Goal: Communication & Community: Answer question/provide support

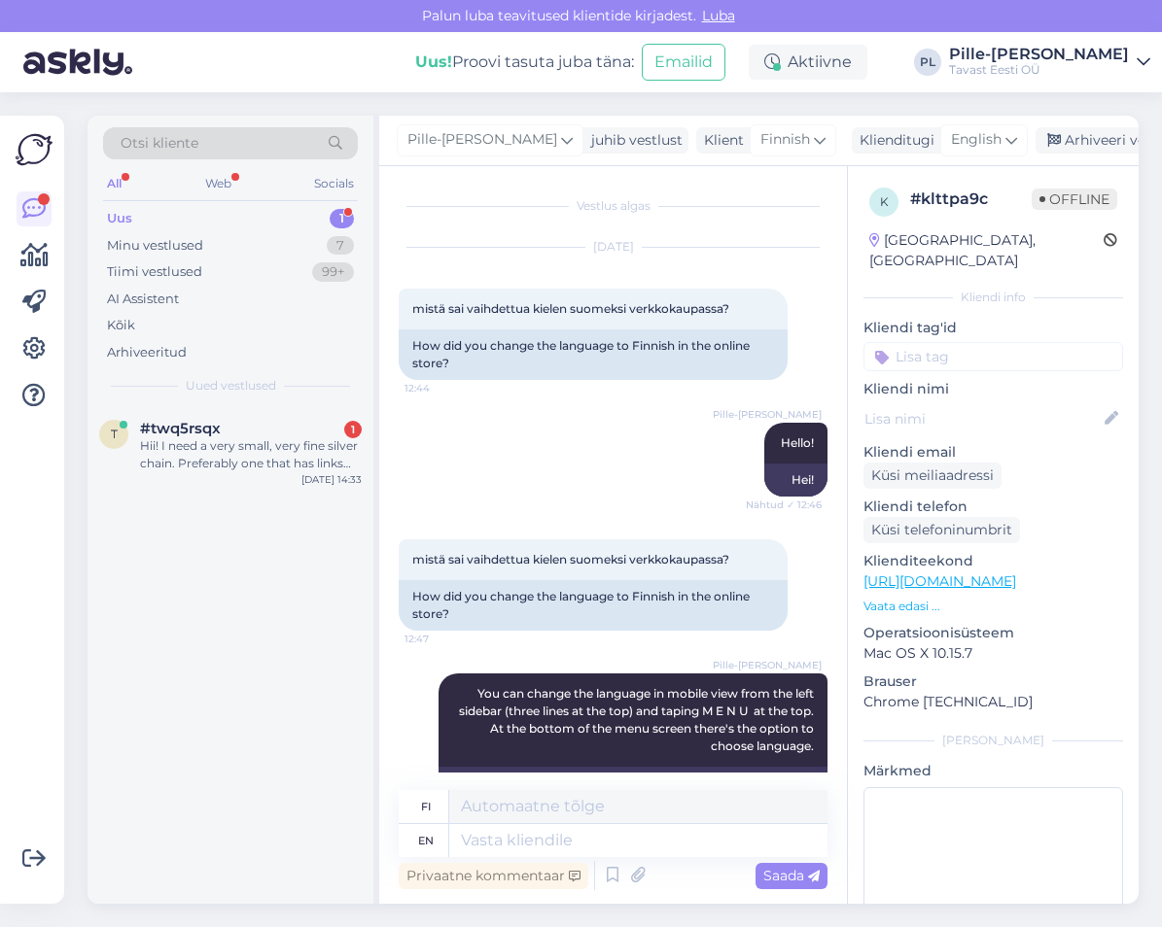
scroll to position [1110, 0]
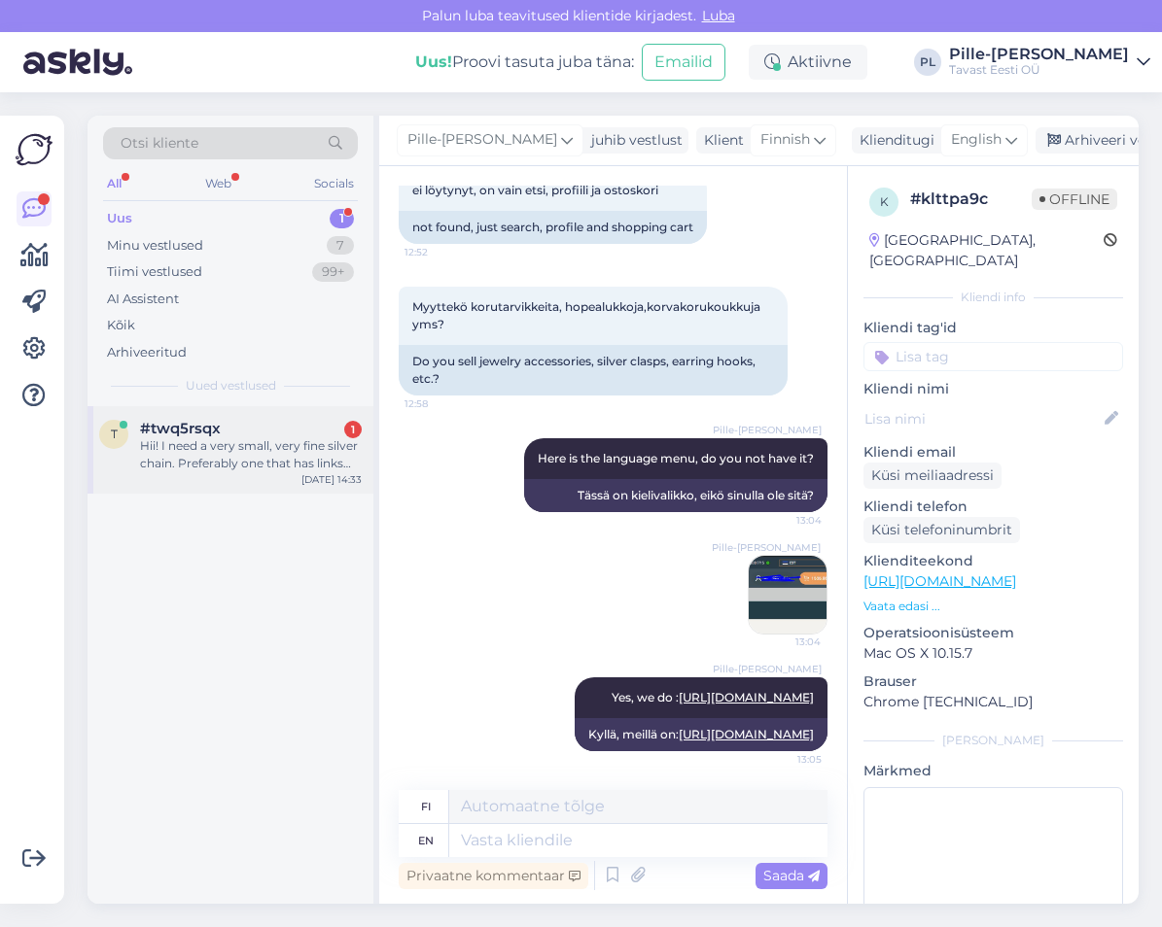
click at [252, 431] on div "#twq5rsqx 1" at bounding box center [251, 428] width 222 height 17
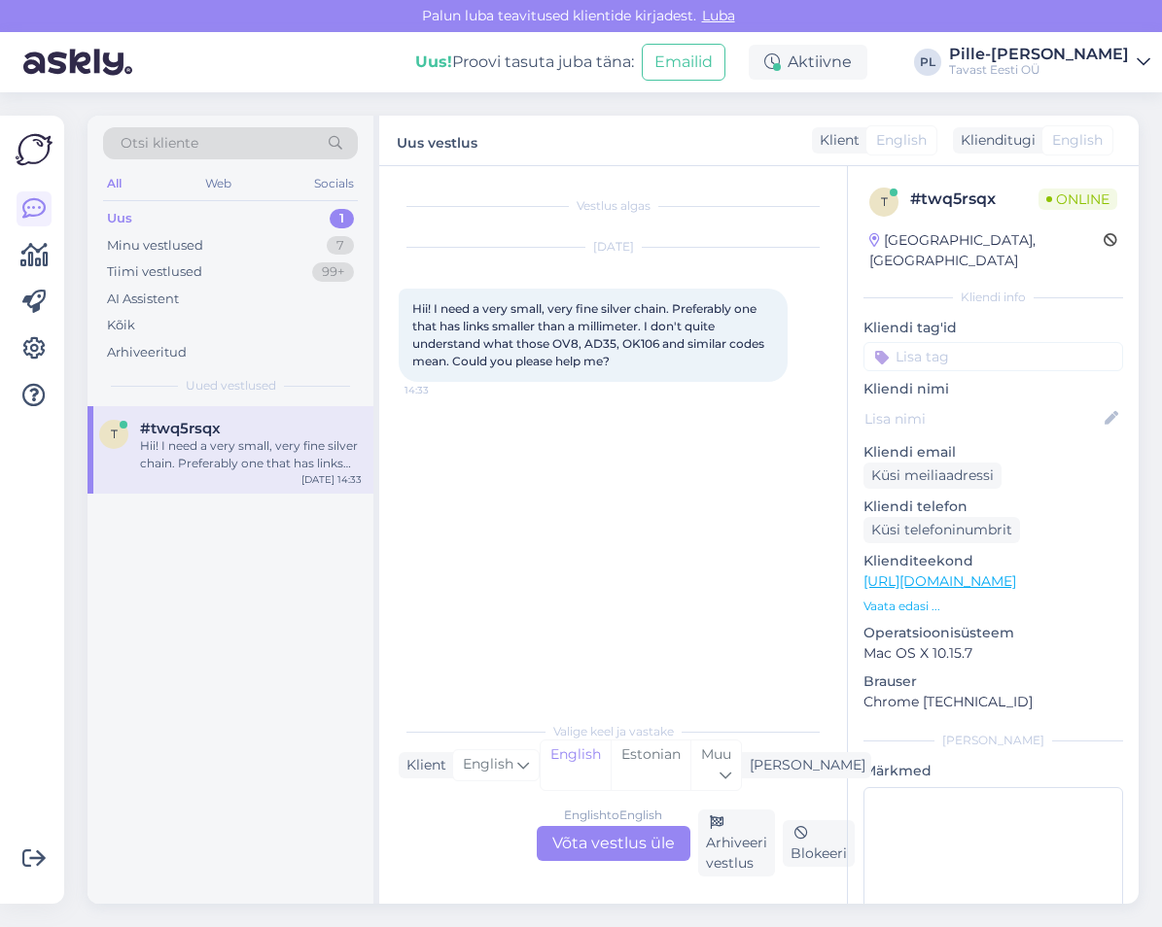
click at [600, 832] on div "English to English Võta vestlus üle" at bounding box center [614, 843] width 154 height 35
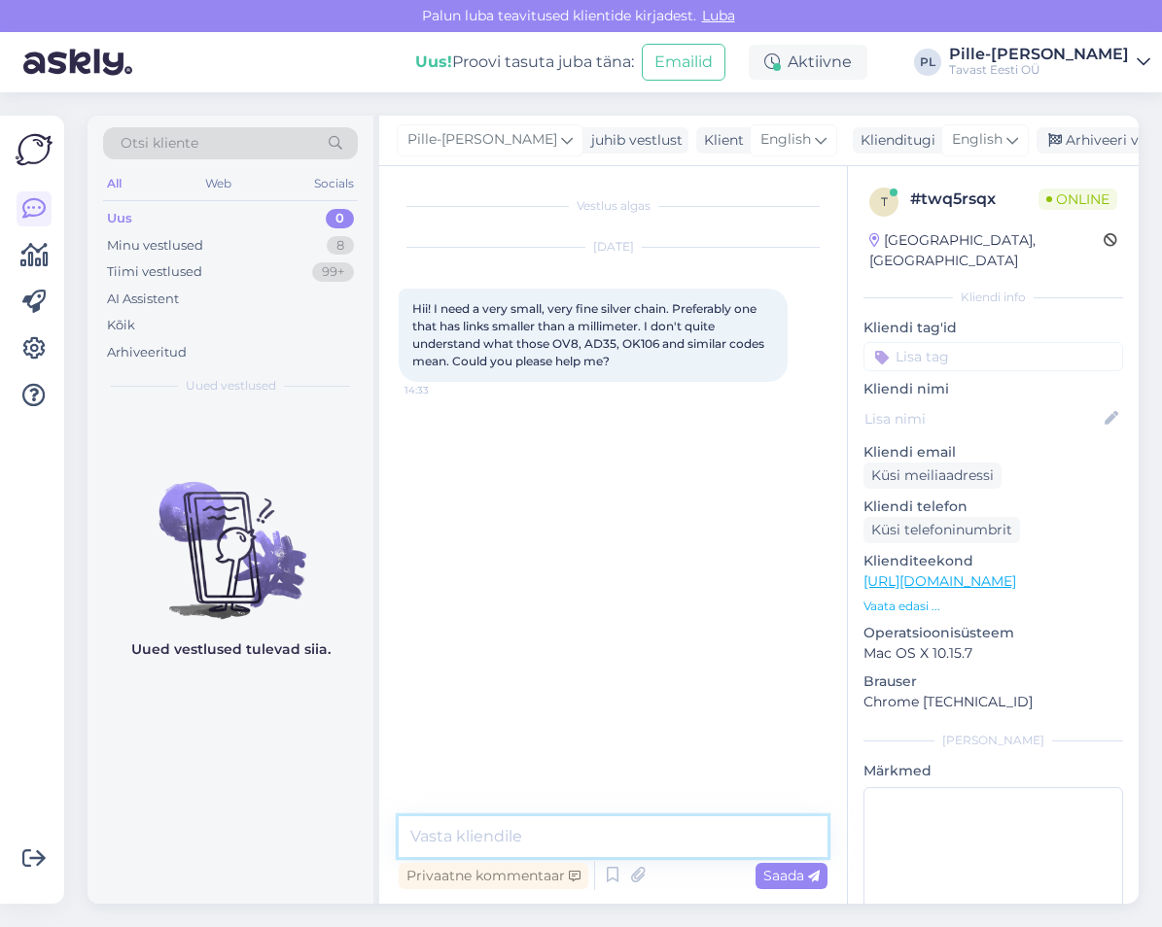
click at [646, 839] on textarea at bounding box center [613, 836] width 429 height 41
type textarea "Hello!"
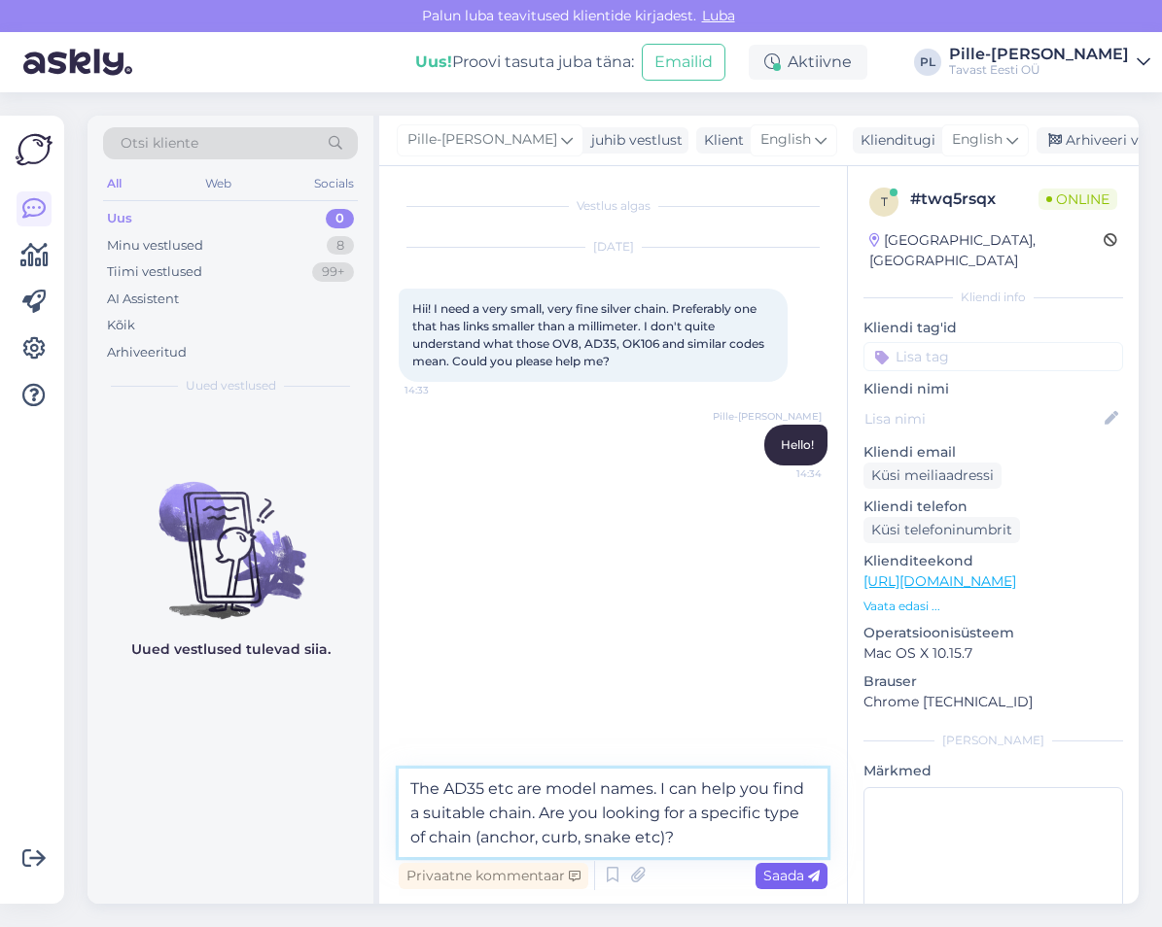
type textarea "The AD35 etc are model names. I can help you find a suitable chain. Are you loo…"
click at [803, 877] on span "Saada" at bounding box center [791, 875] width 56 height 17
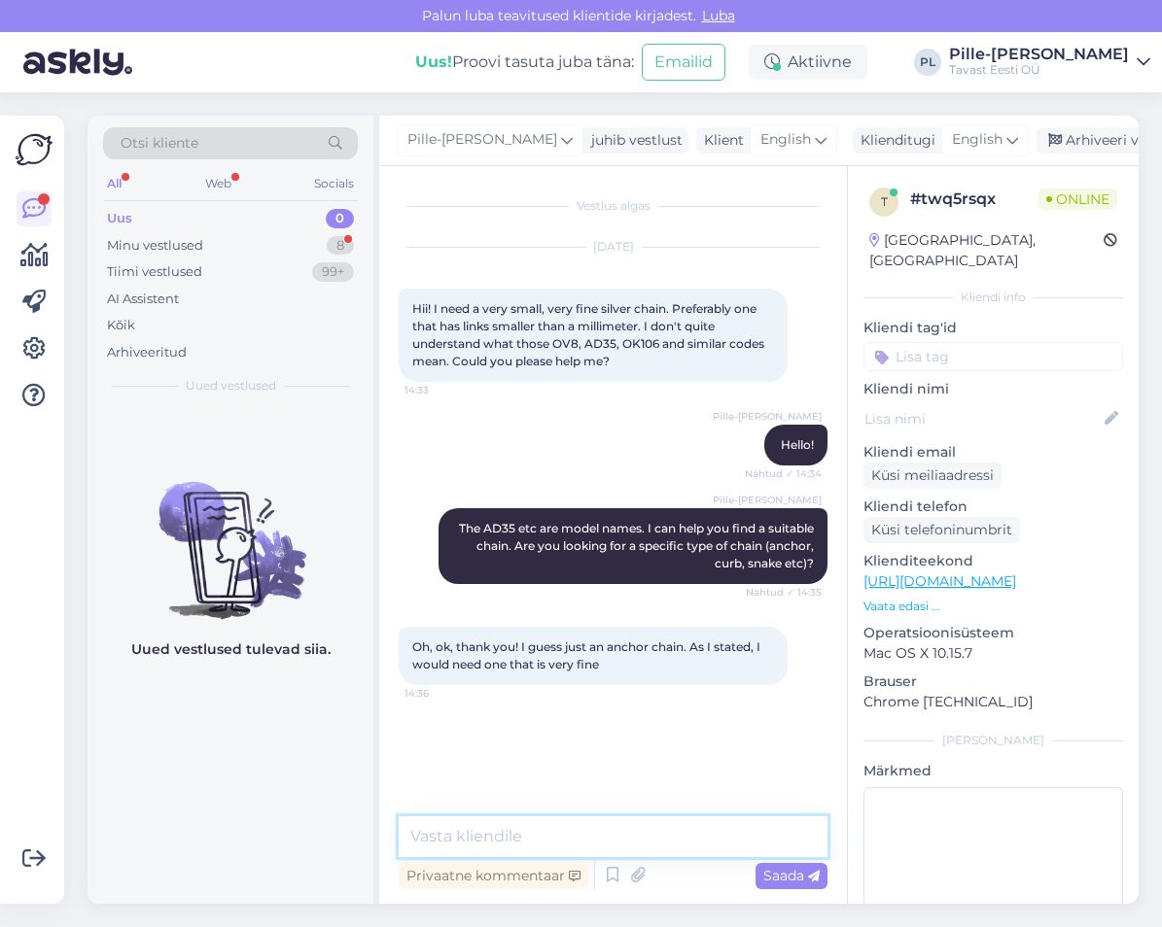
click at [538, 846] on textarea at bounding box center [613, 836] width 429 height 41
drag, startPoint x: 558, startPoint y: 839, endPoint x: 543, endPoint y: 838, distance: 14.6
click at [543, 838] on textarea "The finest are ARO30 and PD30" at bounding box center [613, 836] width 429 height 41
click at [572, 834] on textarea "The finest are AR030 and PD30" at bounding box center [613, 836] width 429 height 41
paste textarea "[URL][DOMAIN_NAME]"
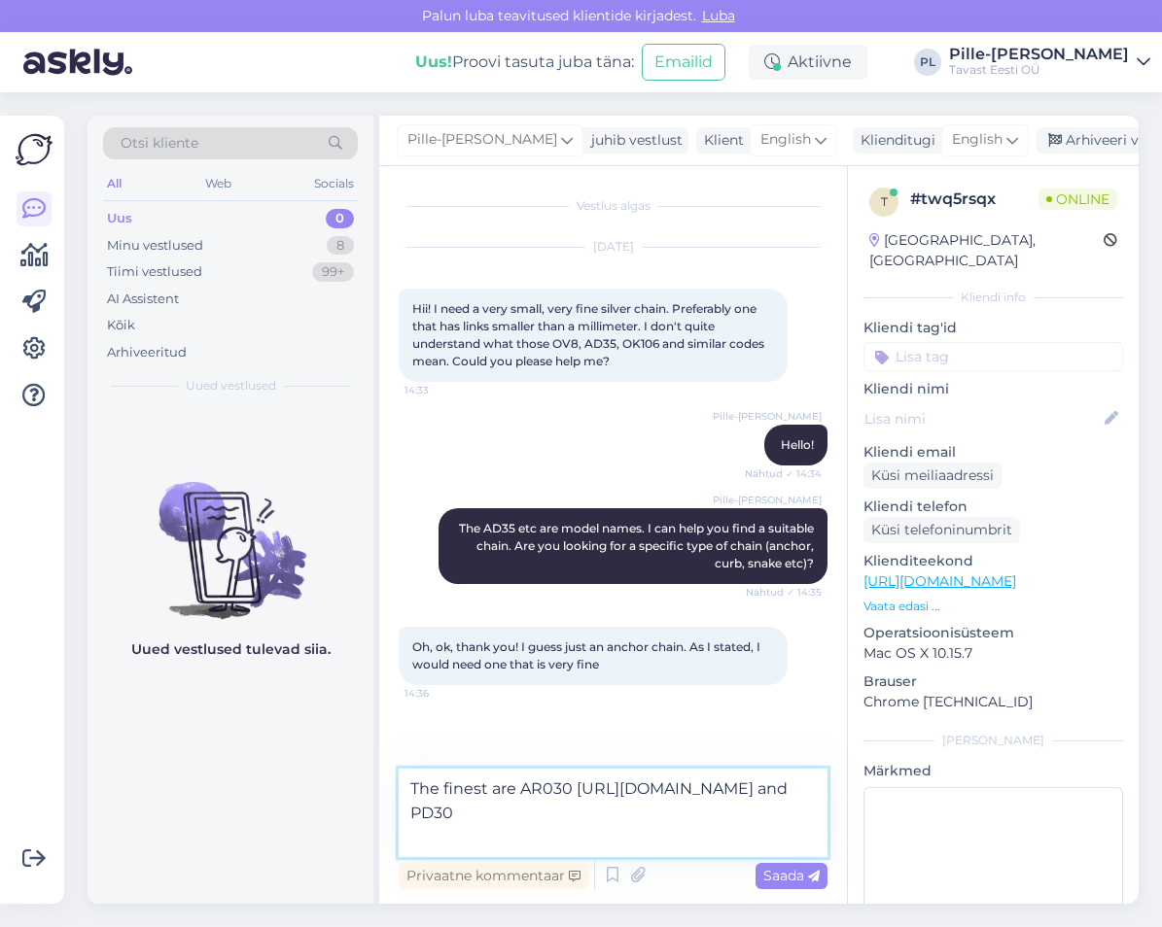
drag, startPoint x: 648, startPoint y: 836, endPoint x: 632, endPoint y: 848, distance: 20.2
click at [632, 848] on textarea "The finest are AR030 [URL][DOMAIN_NAME] and PD30" at bounding box center [613, 813] width 429 height 88
drag, startPoint x: 680, startPoint y: 826, endPoint x: 600, endPoint y: 842, distance: 82.2
click at [600, 842] on textarea "The finest are AR030 [URL][DOMAIN_NAME] and a30" at bounding box center [613, 813] width 429 height 88
click at [508, 789] on textarea "The finest are AR030 [URL][DOMAIN_NAME]" at bounding box center [613, 813] width 429 height 88
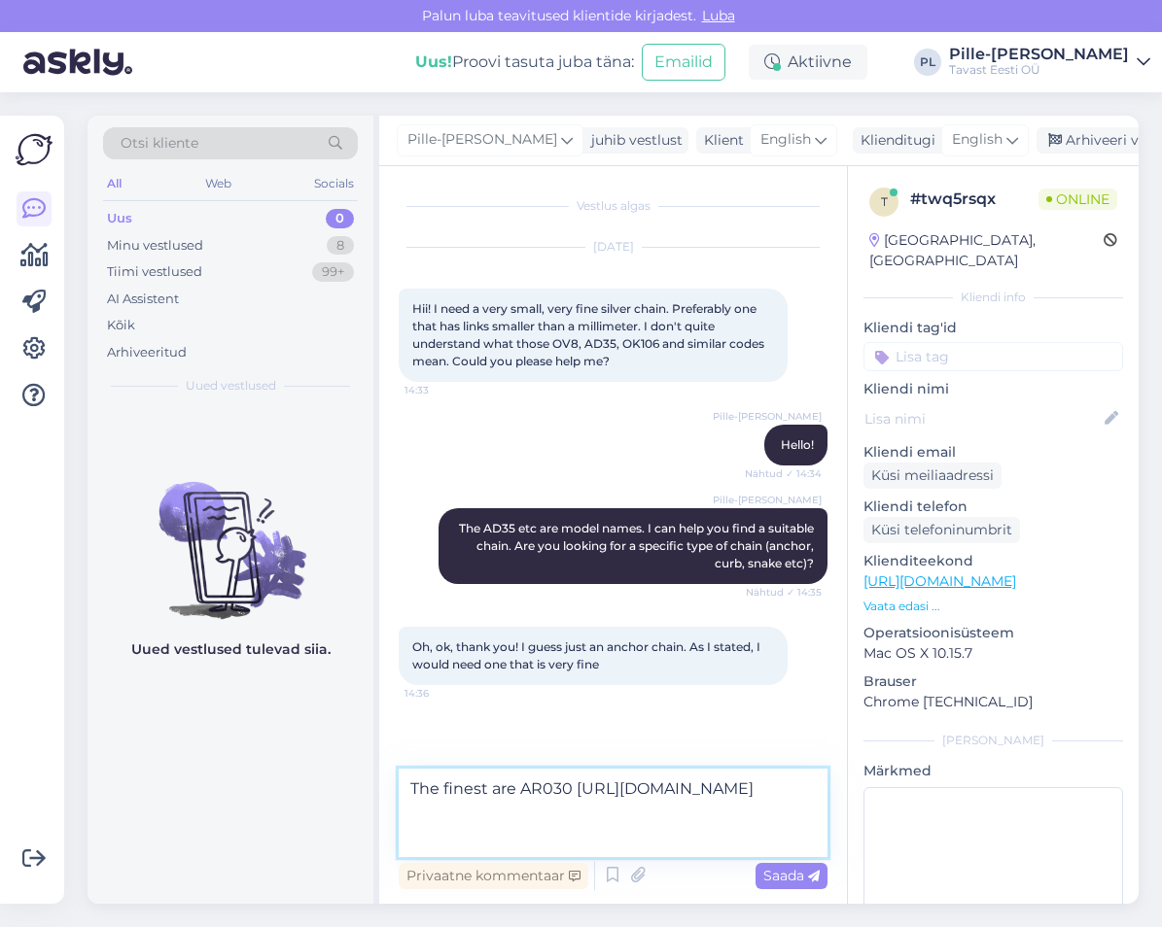
drag, startPoint x: 522, startPoint y: 786, endPoint x: 492, endPoint y: 795, distance: 31.4
click at [492, 795] on textarea "The finest are AR030 [URL][DOMAIN_NAME]" at bounding box center [613, 813] width 429 height 88
type textarea "The finest anchor chain we have is AR030 [URL][DOMAIN_NAME]"
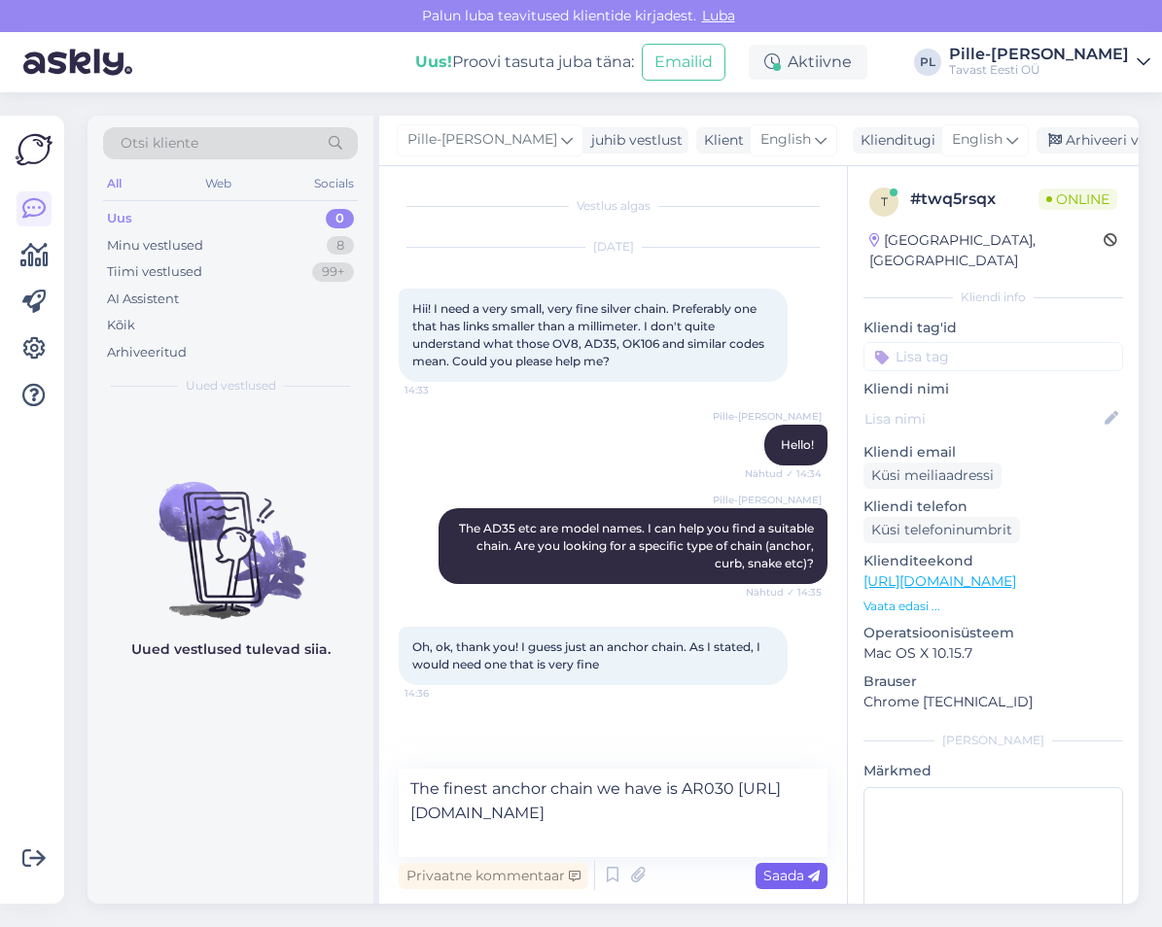
click at [765, 883] on span "Saada" at bounding box center [791, 875] width 56 height 17
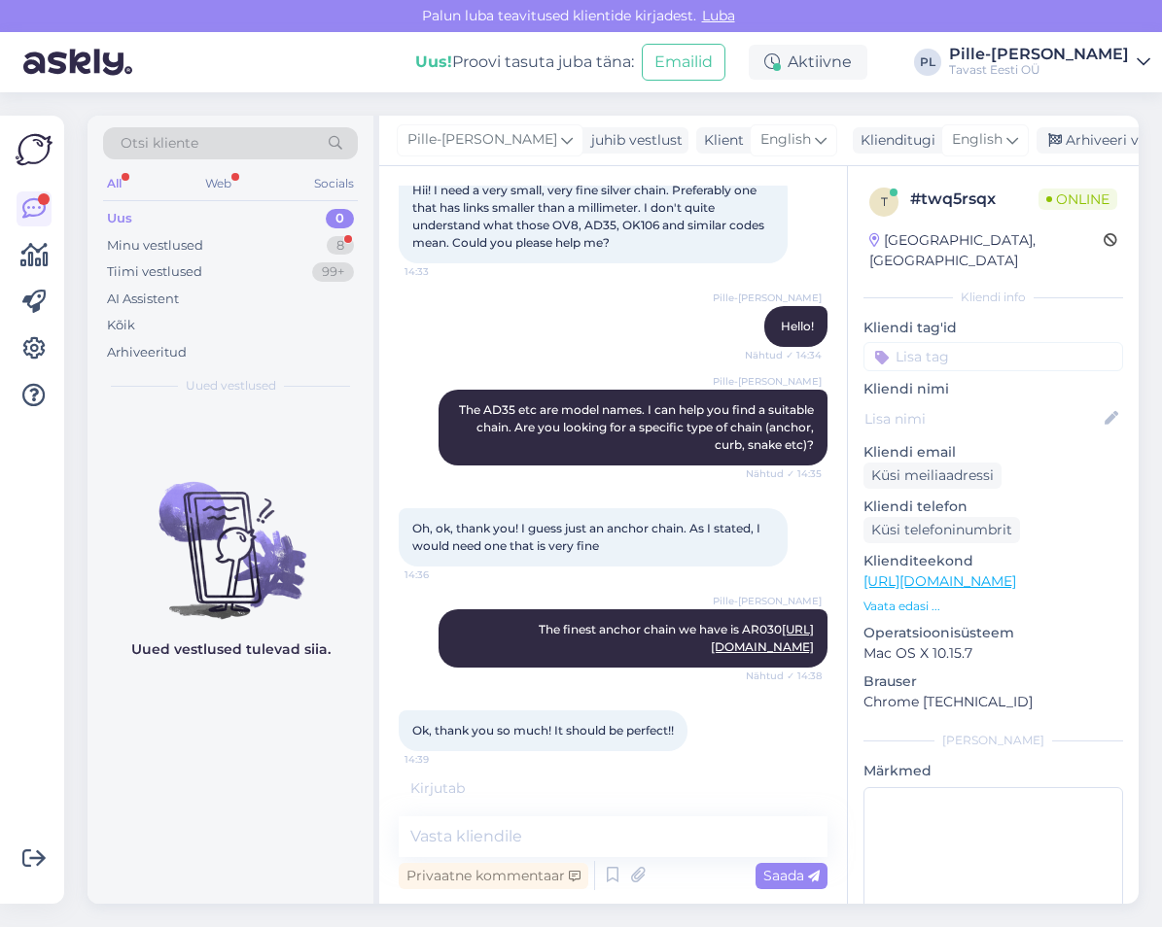
scroll to position [214, 0]
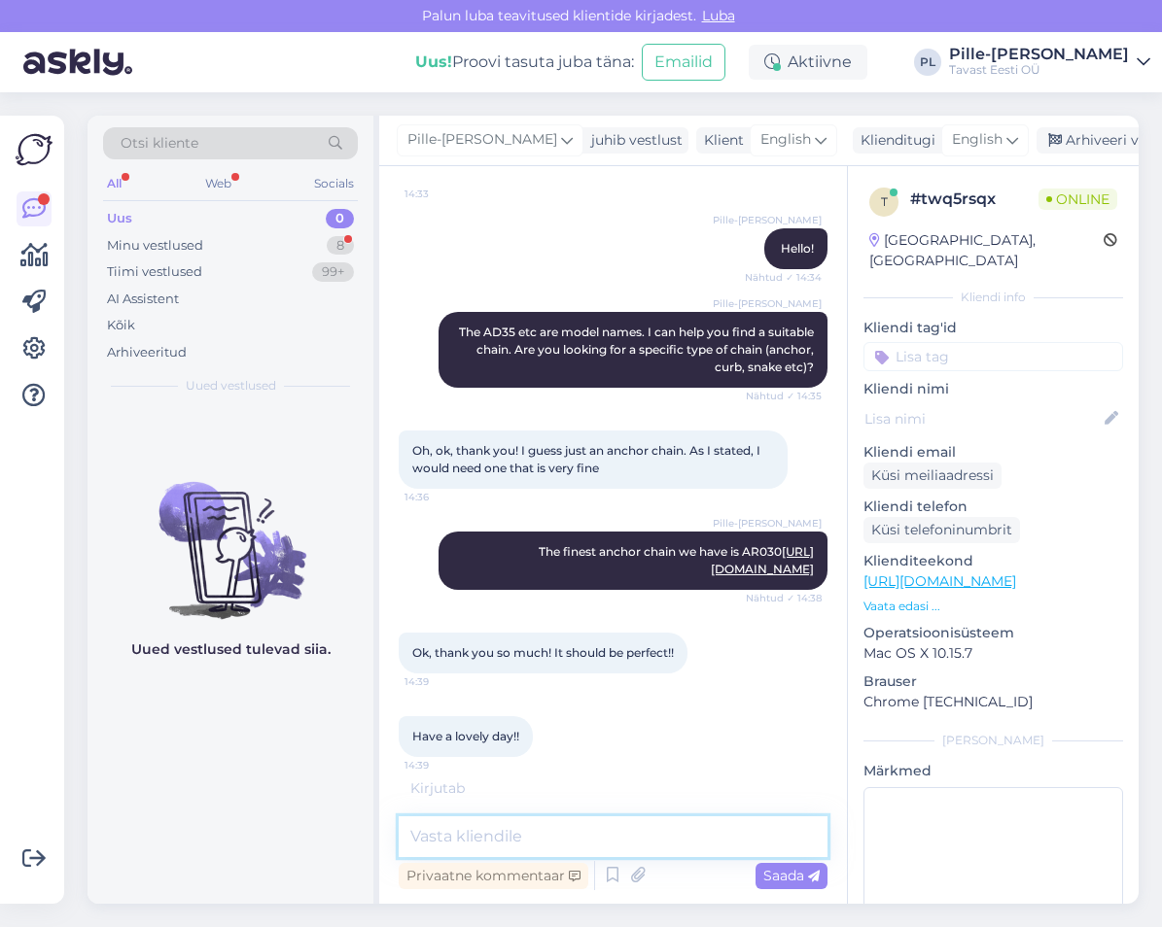
click at [550, 831] on textarea at bounding box center [613, 836] width 429 height 41
click at [545, 833] on textarea at bounding box center [613, 836] width 429 height 41
type textarea "I"
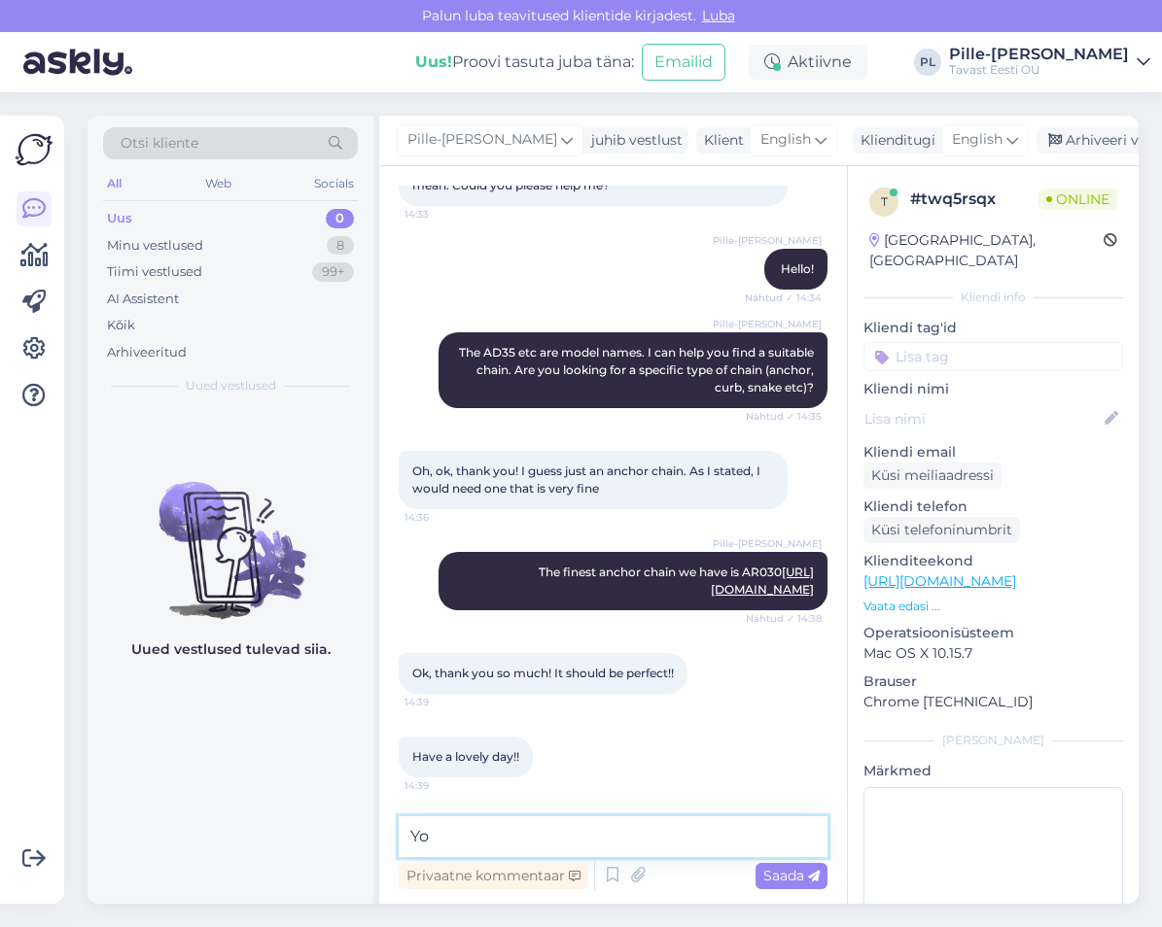
type textarea "Y"
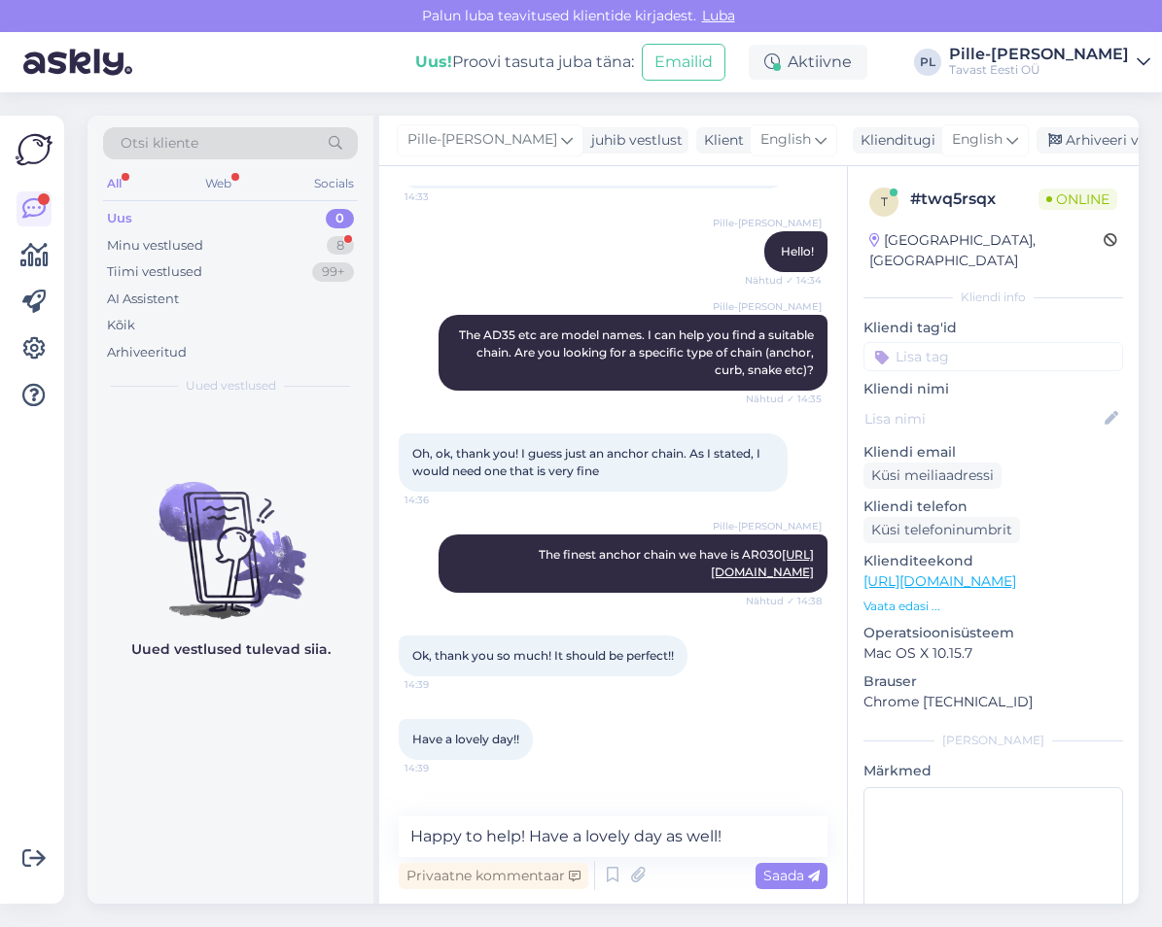
scroll to position [295, 0]
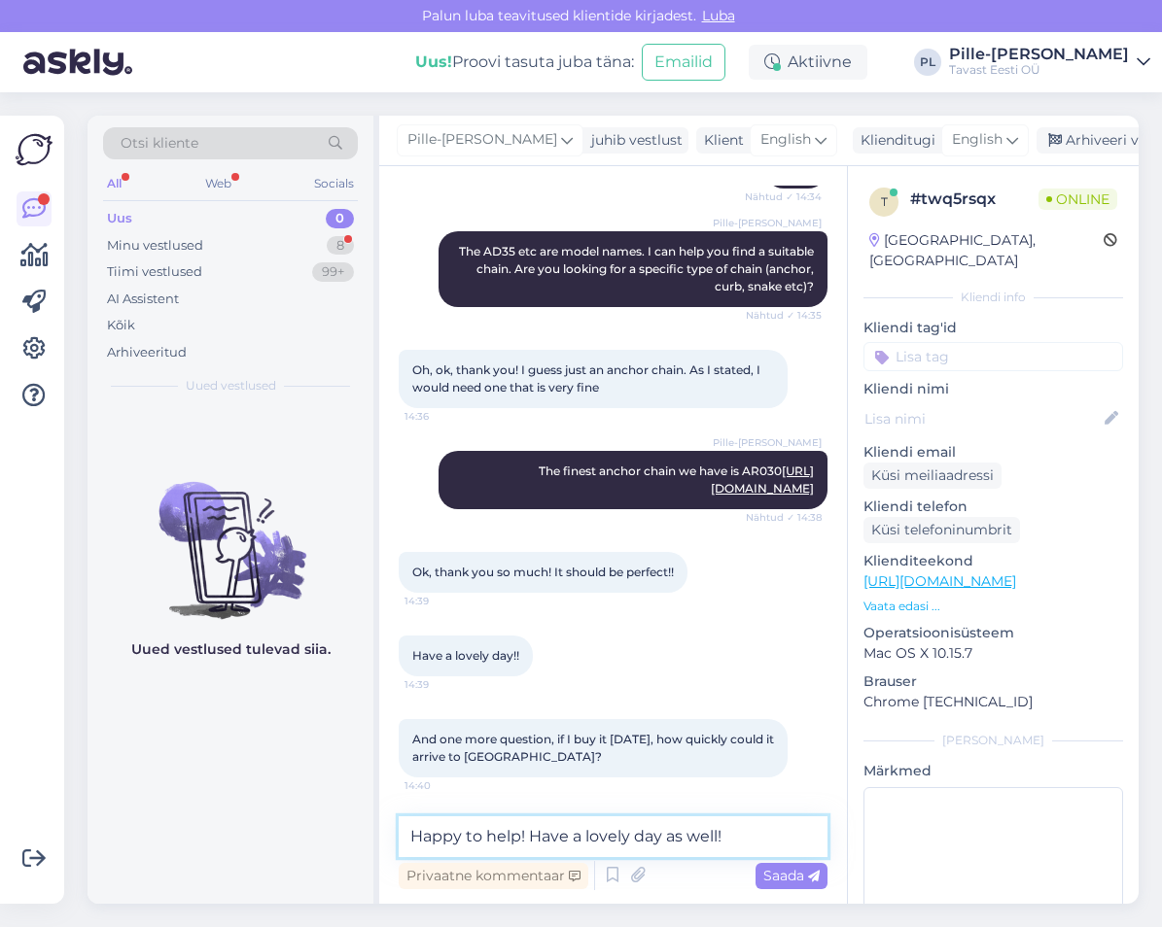
click at [534, 841] on textarea "Happy to help! Have a lovely day as well!" at bounding box center [613, 836] width 429 height 41
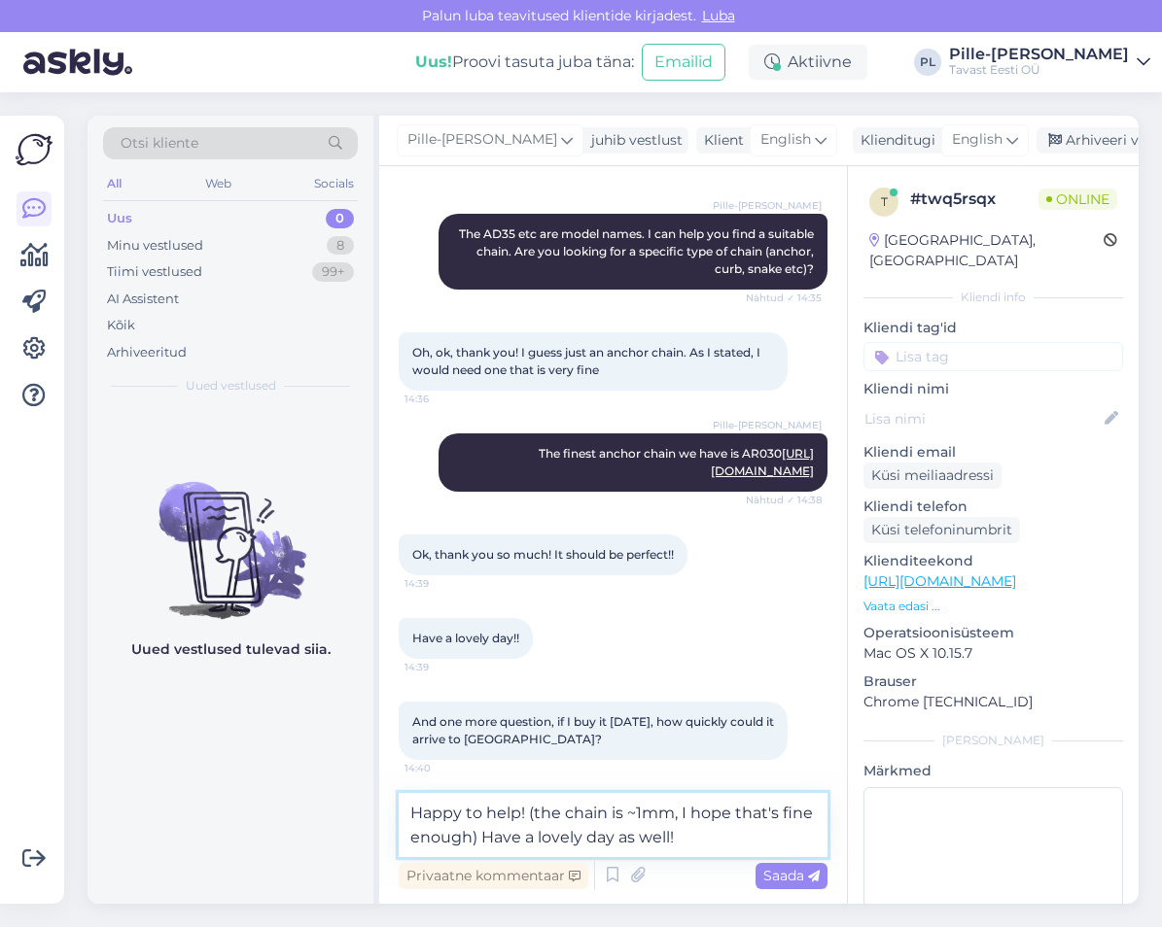
drag, startPoint x: 695, startPoint y: 850, endPoint x: 470, endPoint y: 846, distance: 224.6
click at [470, 846] on textarea "Happy to help! (the chain is ~1mm, I hope that's fine enough) Have a lovely day…" at bounding box center [613, 825] width 429 height 64
click at [535, 817] on textarea "Happy to help! (the chain is ~1mm, I hope that's fine enough" at bounding box center [613, 825] width 429 height 64
drag, startPoint x: 536, startPoint y: 820, endPoint x: 526, endPoint y: 815, distance: 10.9
click at [526, 815] on textarea "Happy to help! the chain is ~1mm, I hope that's fine enough" at bounding box center [613, 825] width 429 height 64
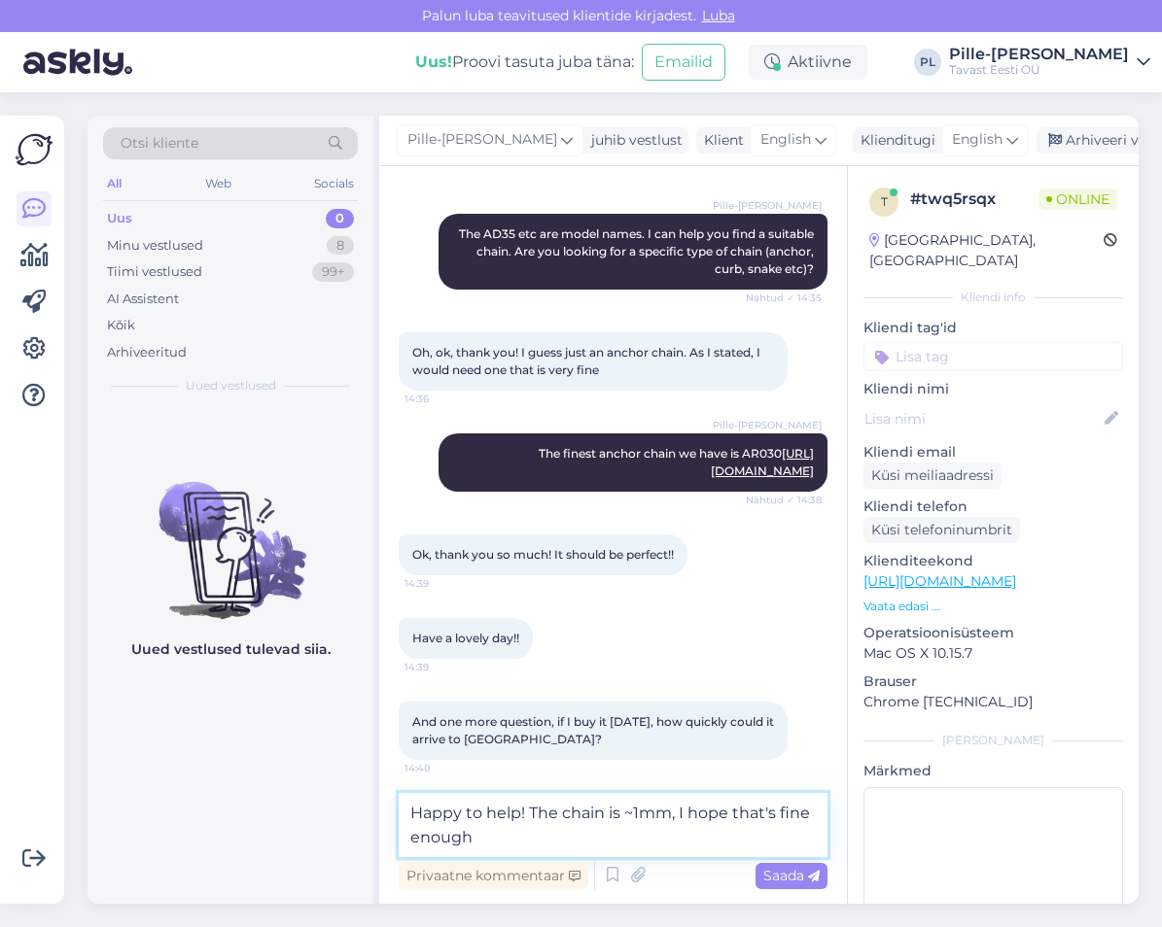
click at [575, 842] on textarea "Happy to help! The chain is ~1mm, I hope that's fine enough" at bounding box center [613, 825] width 429 height 64
type textarea "Happy to help! The chain is ~1mm, I hope that's fine enough"
click at [815, 879] on icon at bounding box center [814, 877] width 12 height 12
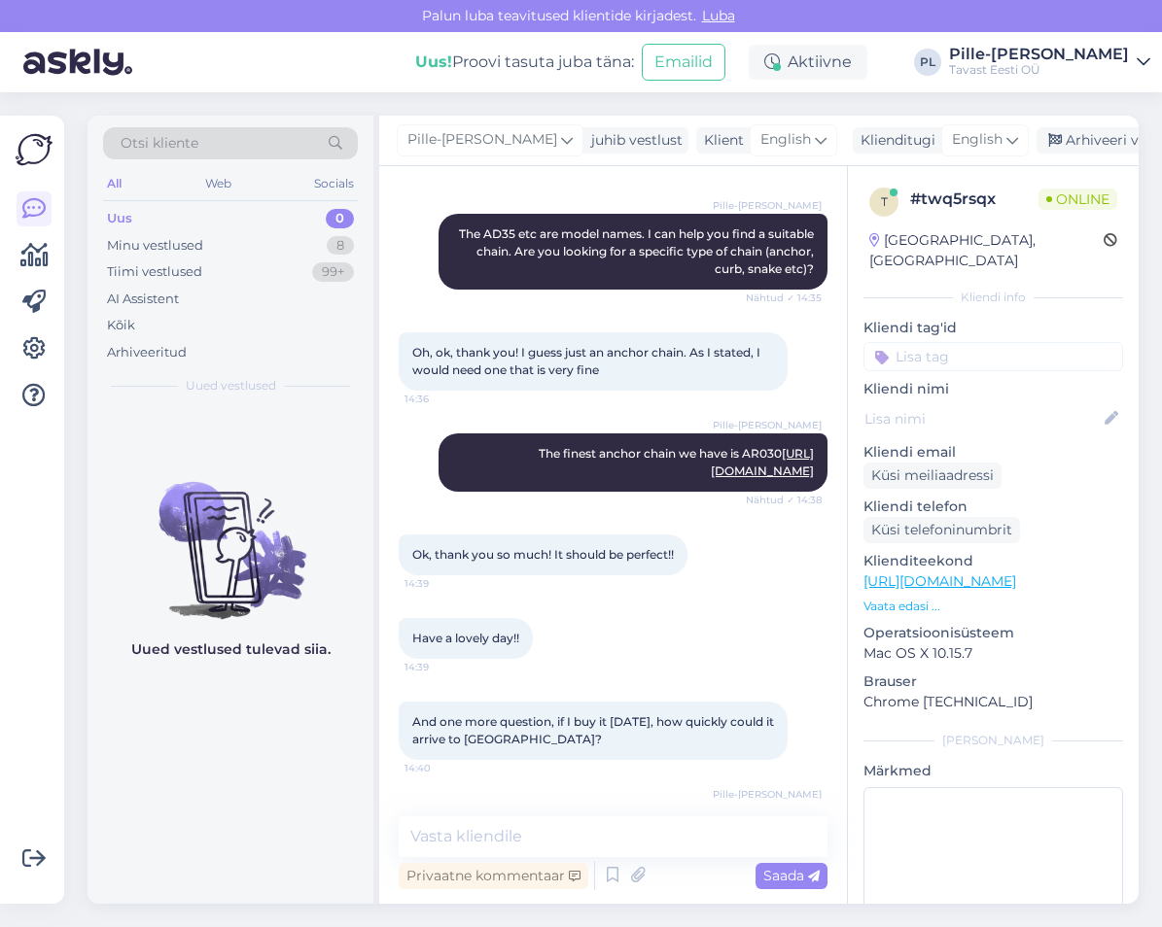
scroll to position [378, 0]
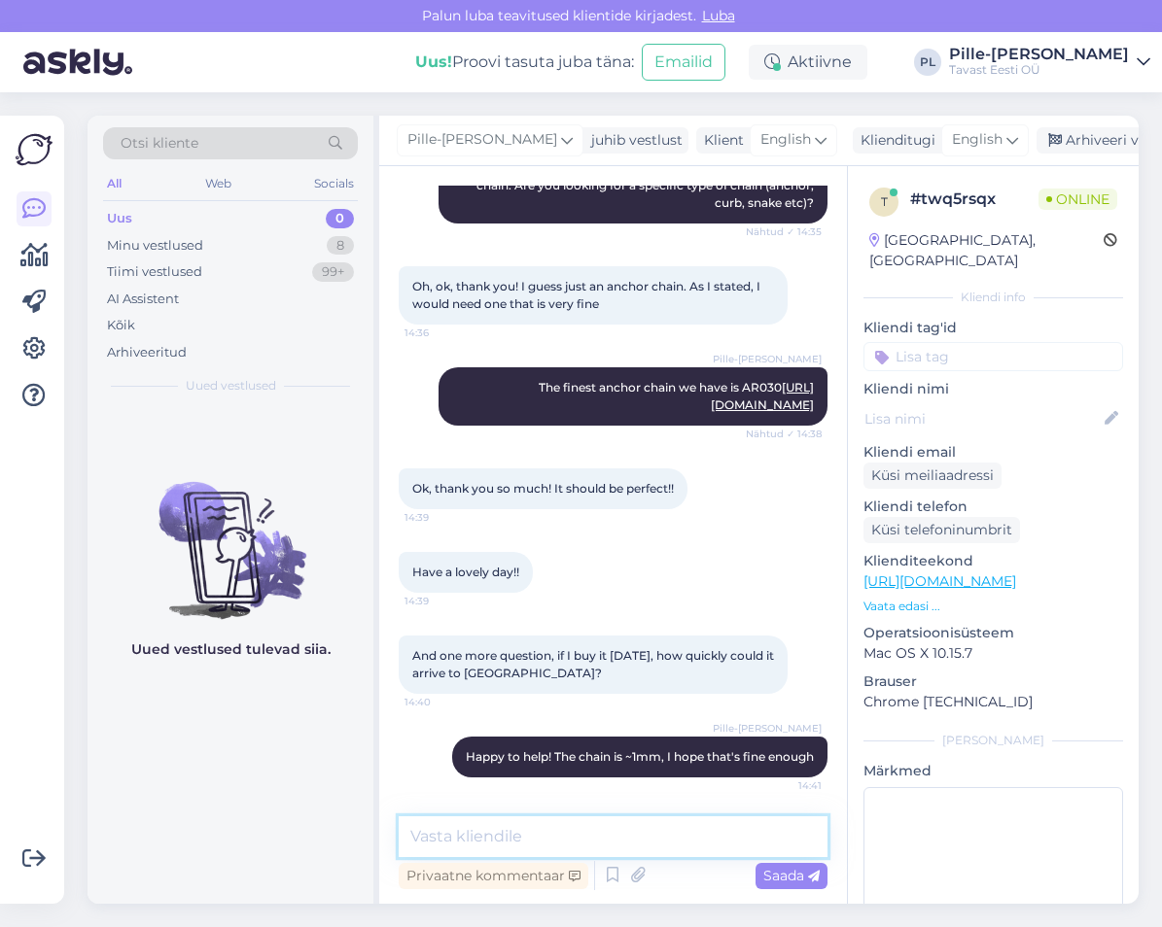
click at [592, 822] on textarea at bounding box center [613, 836] width 429 height 41
click at [529, 846] on textarea "At the widest üpart i mean" at bounding box center [613, 836] width 429 height 41
click at [622, 838] on textarea "At the widest part i mean" at bounding box center [613, 836] width 429 height 41
click at [554, 837] on textarea "At the widest part i mean" at bounding box center [613, 836] width 429 height 41
type textarea "At the widest part I mean"
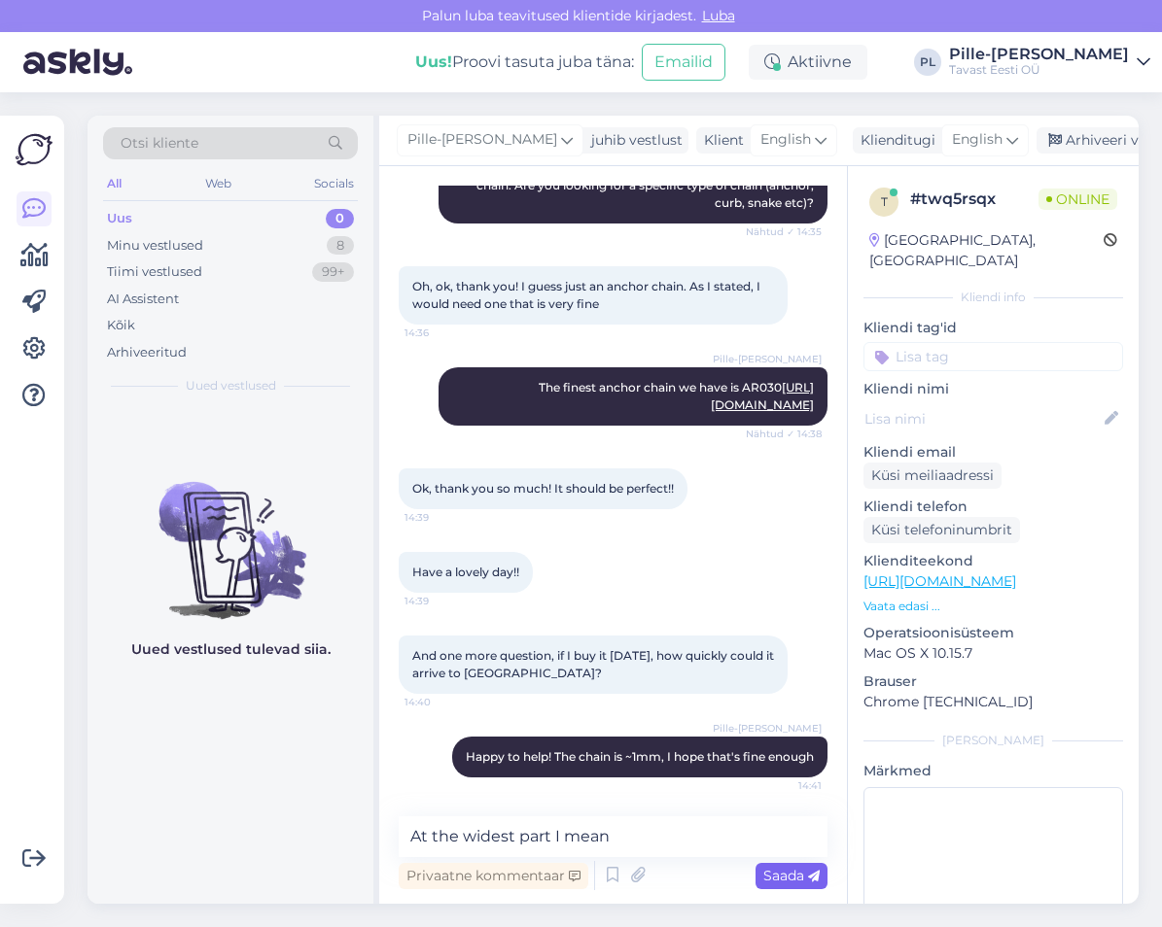
click at [801, 864] on div "Saada" at bounding box center [791, 876] width 72 height 26
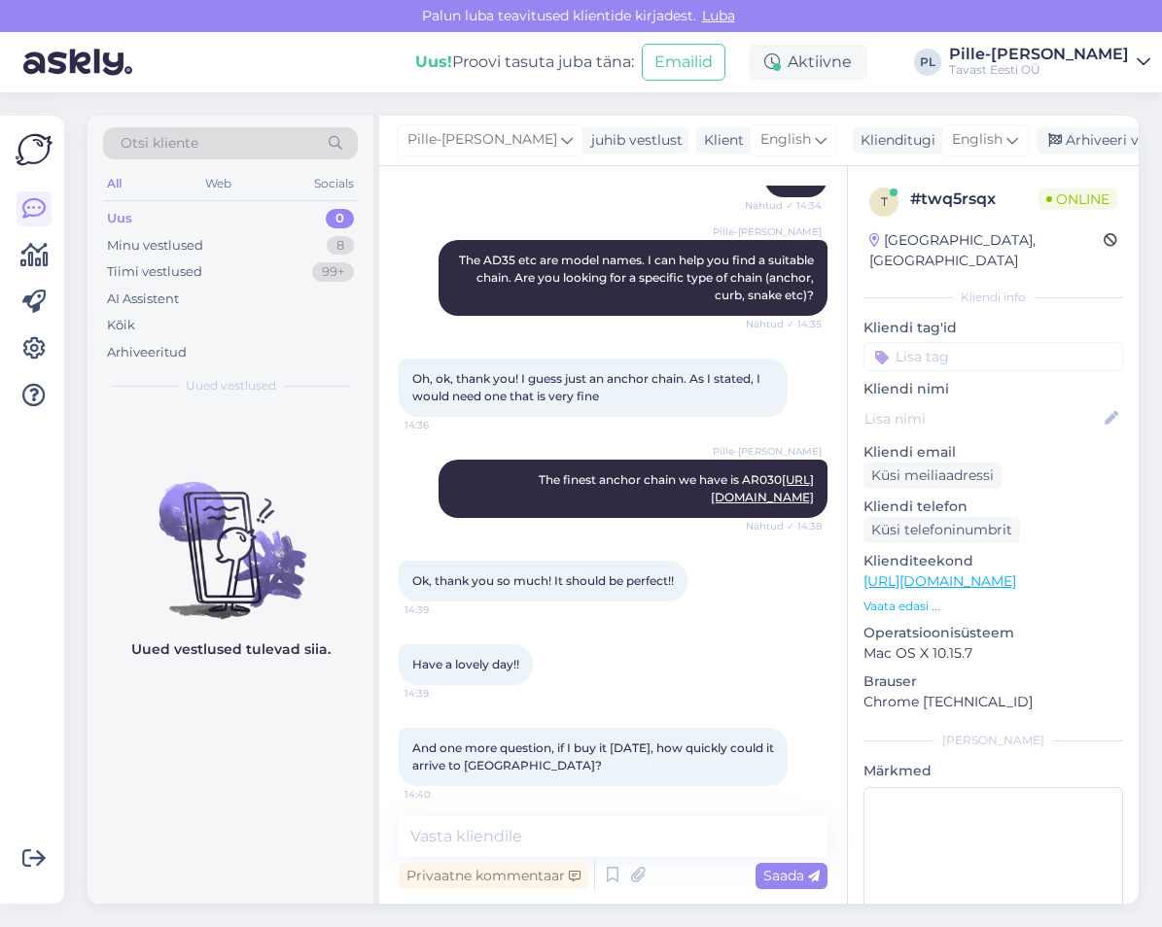
scroll to position [462, 0]
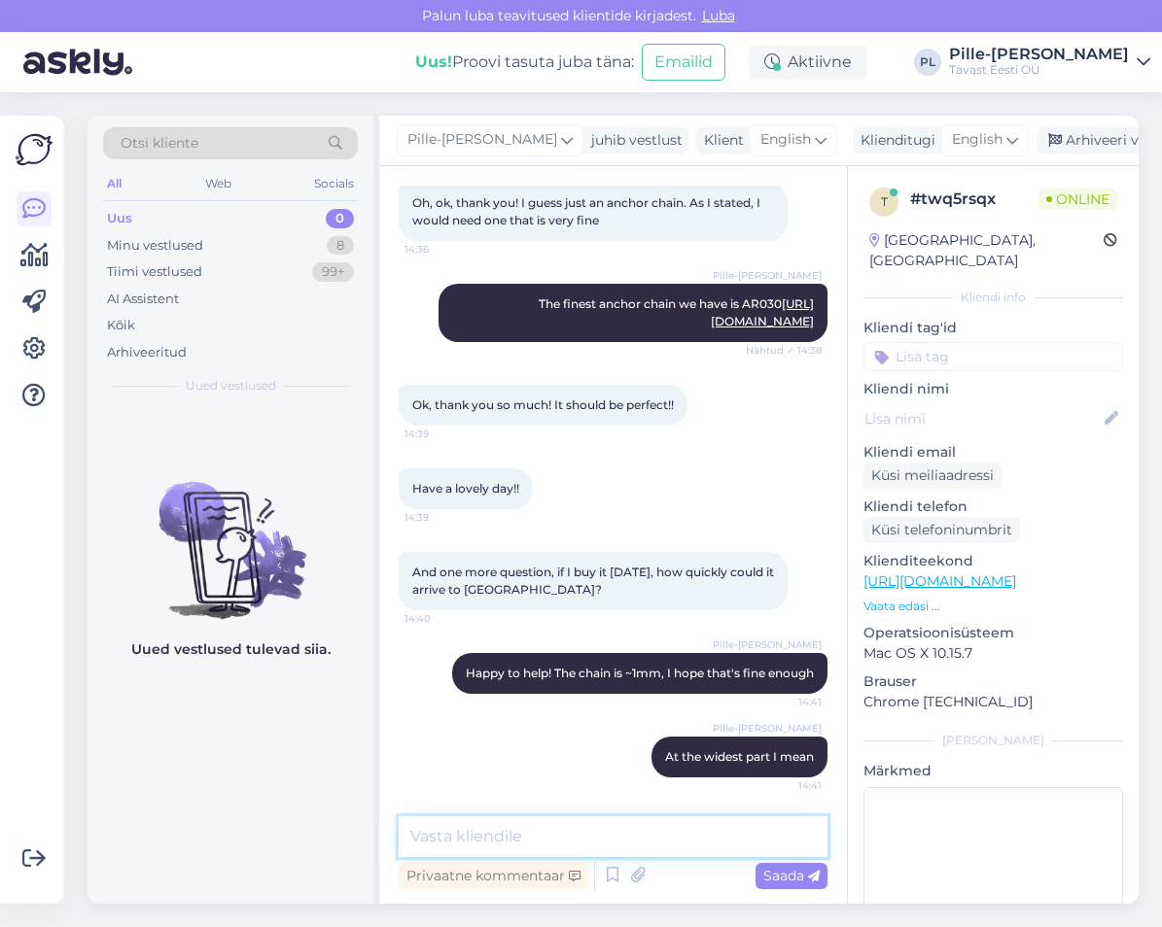
click at [559, 841] on textarea at bounding box center [613, 836] width 429 height 41
type textarea "T"
click at [634, 831] on textarea "Delivery to [GEOGRAPHIC_DATA] takes" at bounding box center [613, 836] width 429 height 41
drag, startPoint x: 706, startPoint y: 835, endPoint x: 662, endPoint y: 848, distance: 45.5
click at [662, 848] on textarea "Delivery to [GEOGRAPHIC_DATA] takes 3-5 days or so" at bounding box center [613, 836] width 429 height 41
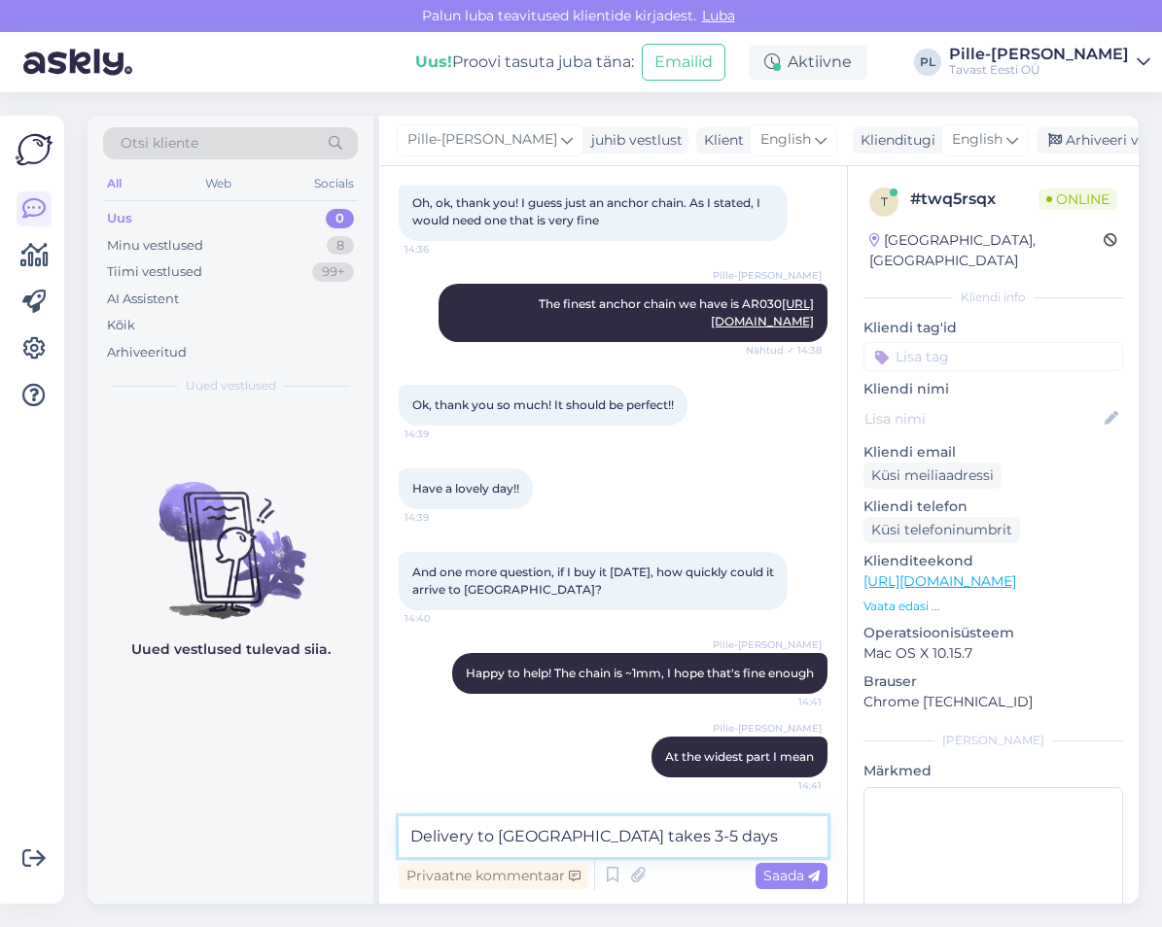
click at [597, 841] on textarea "Delivery to [GEOGRAPHIC_DATA] takes 3-5 days" at bounding box center [613, 836] width 429 height 41
click at [676, 839] on textarea "Delivery to [GEOGRAPHIC_DATA] takes ~3-5 days" at bounding box center [613, 836] width 429 height 41
type textarea "Delivery to [GEOGRAPHIC_DATA] takes ~3-5 days"
click at [787, 872] on span "Saada" at bounding box center [791, 875] width 56 height 17
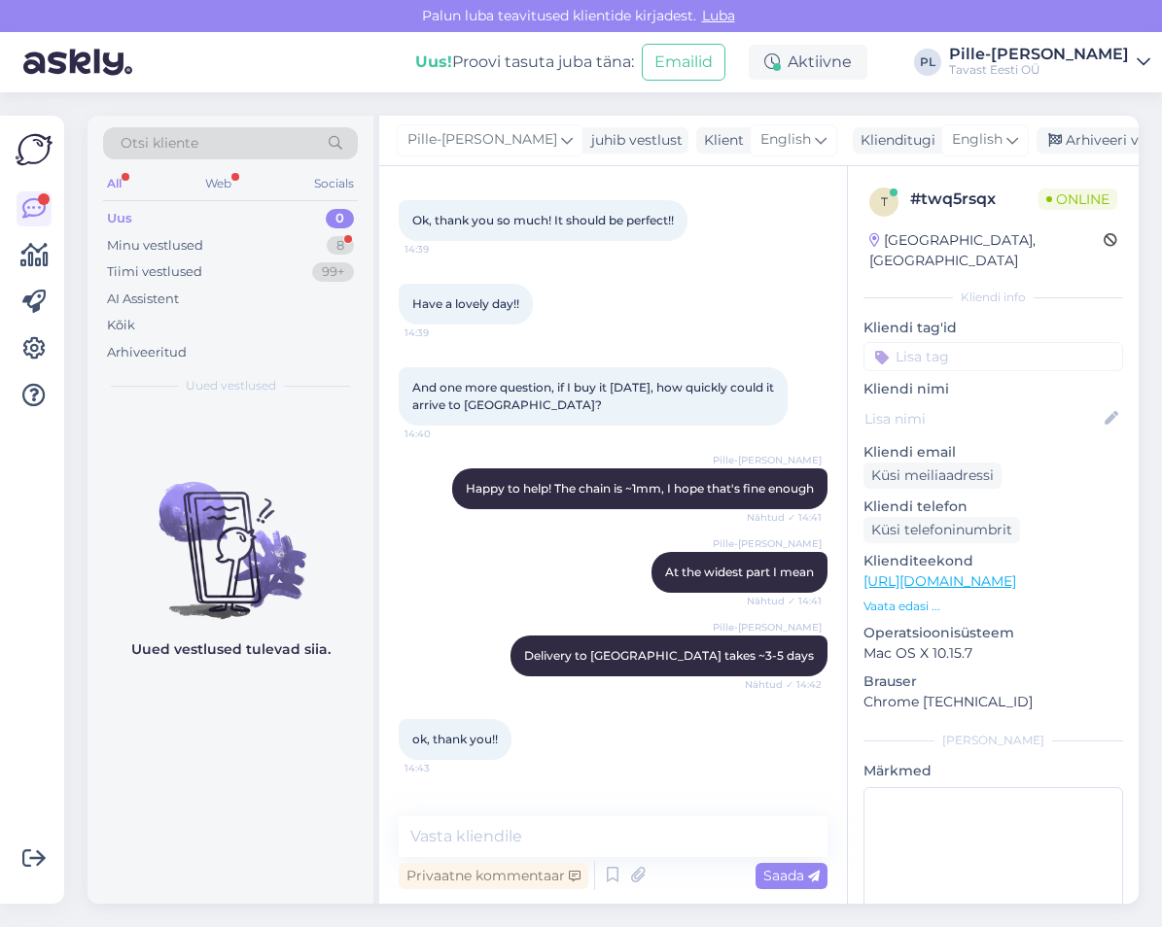
scroll to position [712, 0]
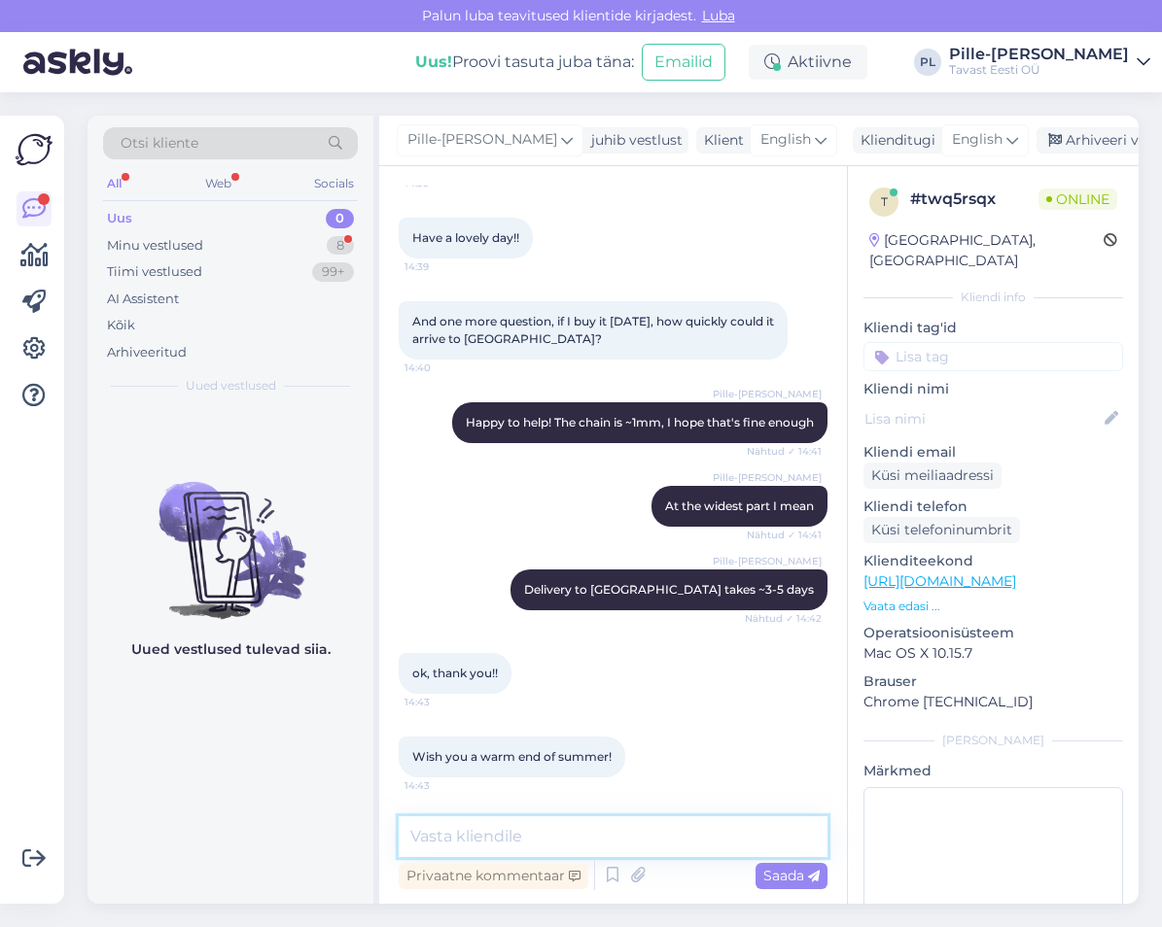
click at [633, 840] on textarea at bounding box center [613, 836] width 429 height 41
click at [632, 842] on textarea "Thank you! I wish a lovely daay to you as well!" at bounding box center [613, 836] width 429 height 41
click at [793, 827] on textarea "Thank you! I wish a lovely day to you as well!" at bounding box center [613, 836] width 429 height 41
type textarea "Thank you! I wish a lovely day to you as well! :)"
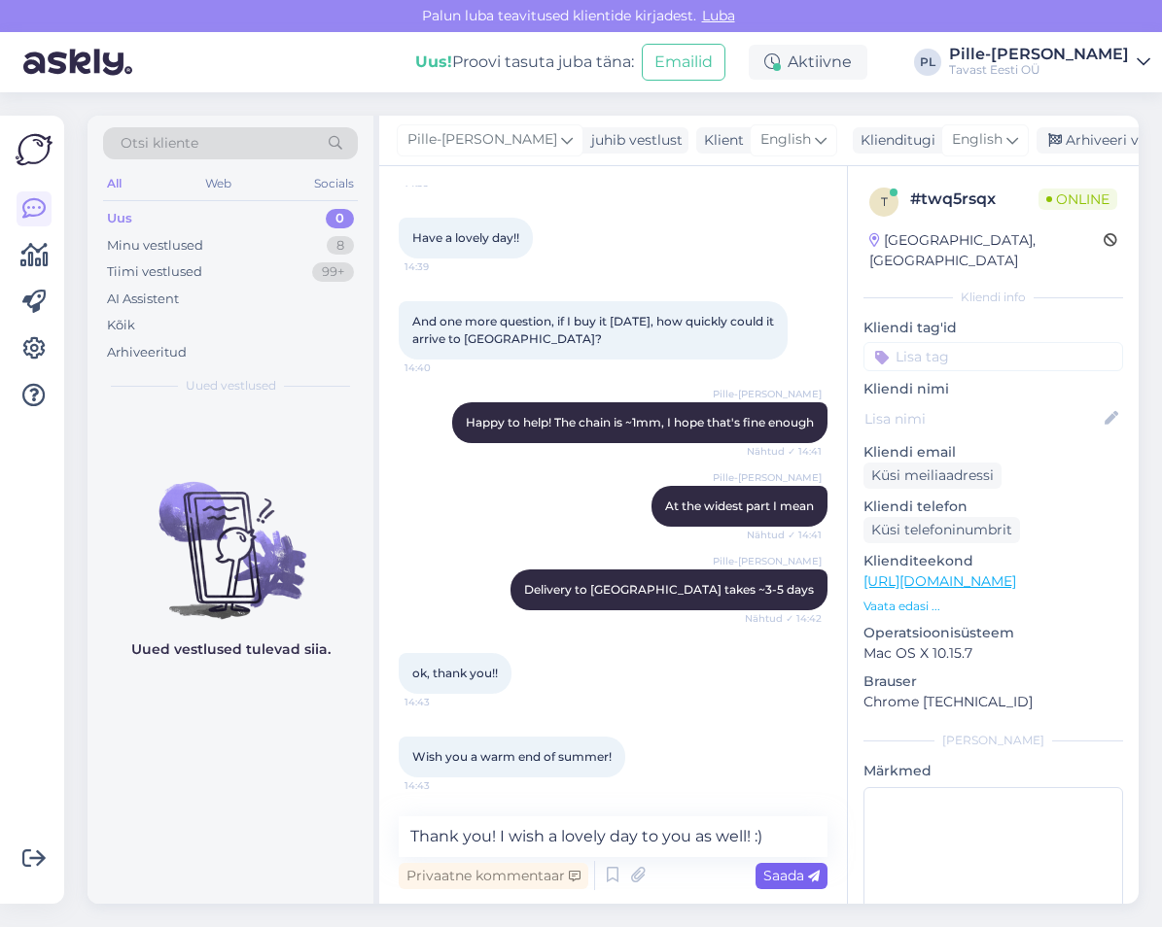
click at [788, 879] on span "Saada" at bounding box center [791, 875] width 56 height 17
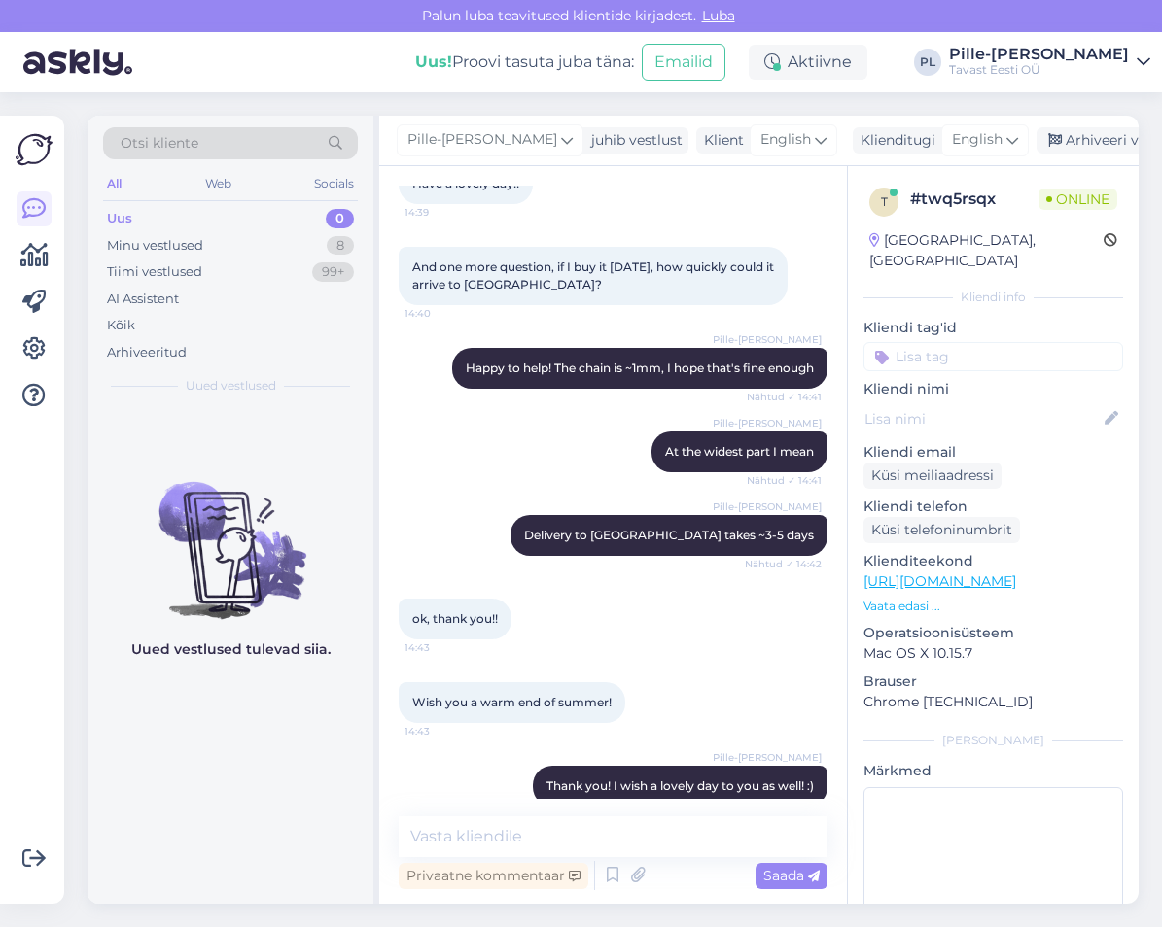
scroll to position [796, 0]
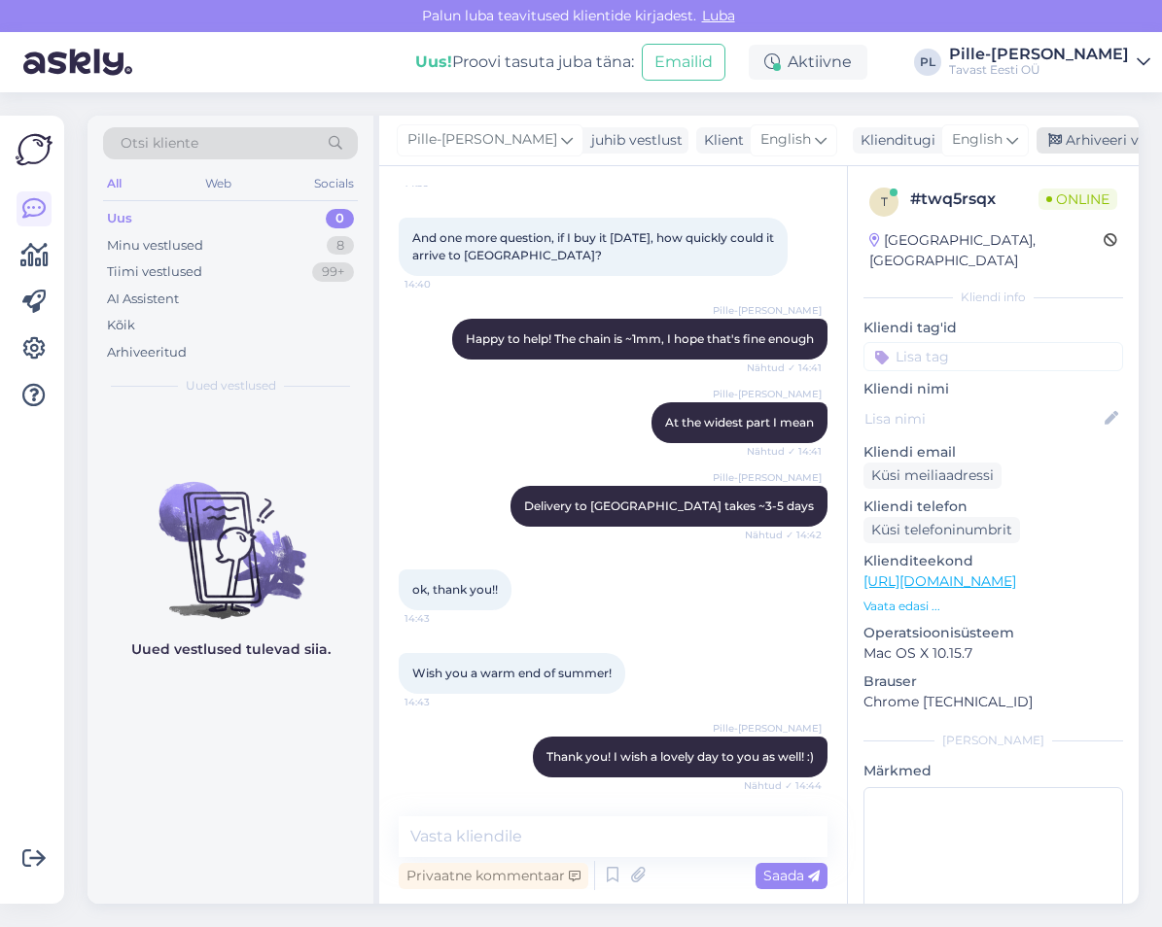
click at [1124, 151] on div "Arhiveeri vestlus" at bounding box center [1111, 140] width 150 height 26
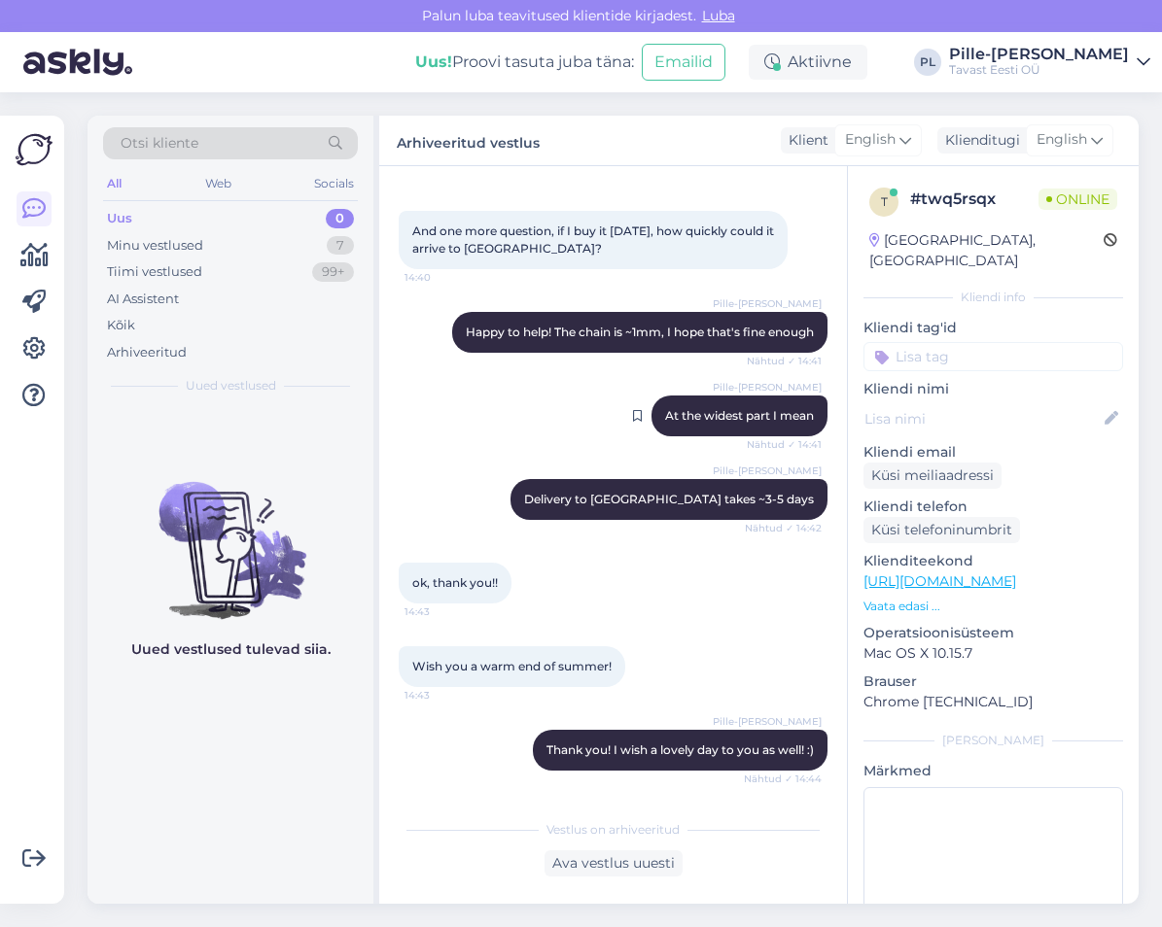
scroll to position [803, 0]
